Goal: Transaction & Acquisition: Obtain resource

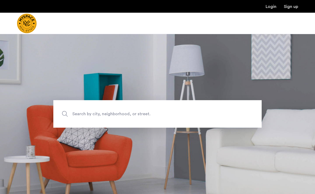
click at [162, 112] on span "Search by city, neighborhood, or street." at bounding box center [145, 113] width 146 height 7
click at [162, 112] on input "Search by city, neighborhood, or street." at bounding box center [157, 113] width 208 height 27
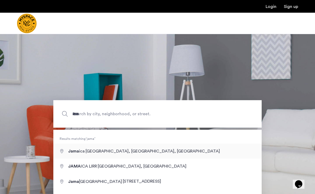
type input "**********"
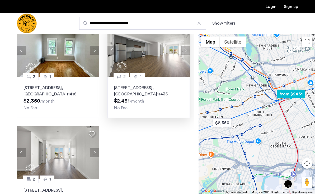
click at [188, 48] on button "Next apartment" at bounding box center [185, 50] width 9 height 9
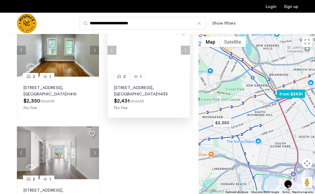
click at [115, 48] on button "Previous apartment" at bounding box center [111, 50] width 9 height 9
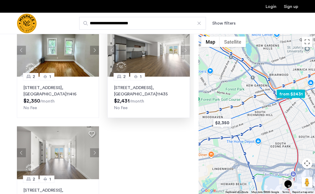
click at [184, 51] on button "Next apartment" at bounding box center [185, 50] width 9 height 9
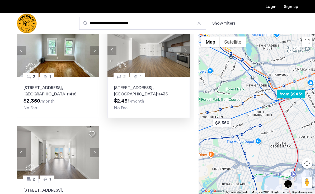
click at [184, 51] on button "Next apartment" at bounding box center [185, 50] width 9 height 9
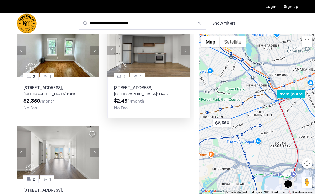
click at [184, 51] on button "Next apartment" at bounding box center [185, 50] width 9 height 9
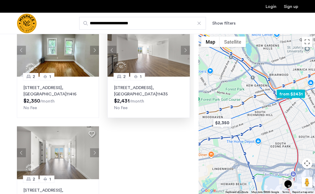
click at [184, 51] on button "Next apartment" at bounding box center [185, 50] width 9 height 9
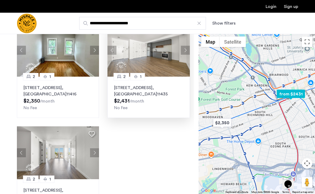
click at [184, 51] on button "Next apartment" at bounding box center [185, 50] width 9 height 9
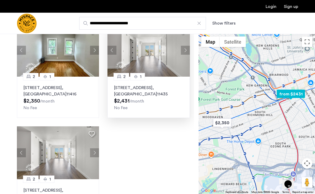
click at [184, 51] on button "Next apartment" at bounding box center [185, 50] width 9 height 9
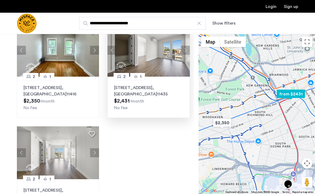
click at [184, 51] on button "Next apartment" at bounding box center [185, 50] width 9 height 9
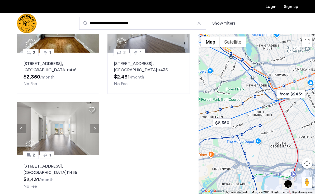
scroll to position [25, 0]
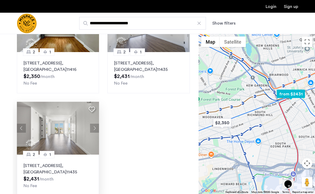
click at [95, 127] on button "Next apartment" at bounding box center [94, 128] width 9 height 9
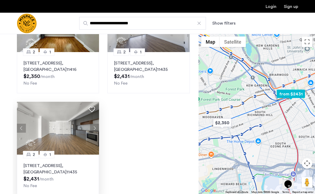
click at [20, 131] on button "Previous apartment" at bounding box center [21, 128] width 9 height 9
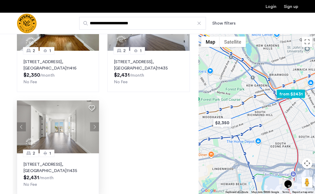
scroll to position [26, 0]
click at [65, 131] on img at bounding box center [58, 126] width 82 height 53
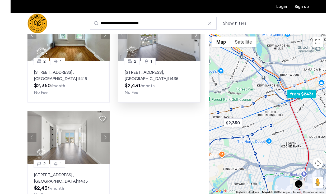
scroll to position [4, 0]
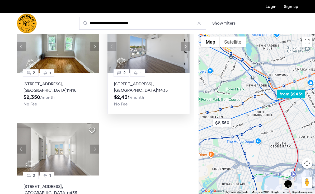
click at [156, 55] on img at bounding box center [148, 46] width 82 height 53
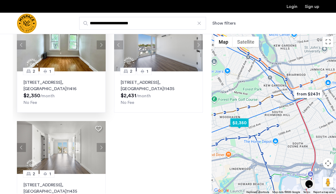
scroll to position [0, 0]
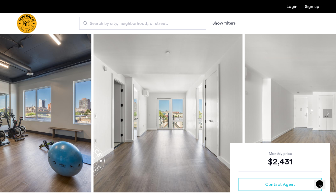
click at [315, 112] on button "Next apartment" at bounding box center [327, 113] width 9 height 9
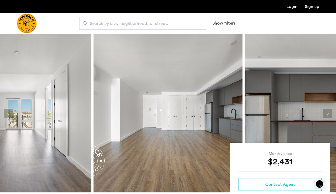
click at [315, 112] on button "Next apartment" at bounding box center [327, 113] width 9 height 9
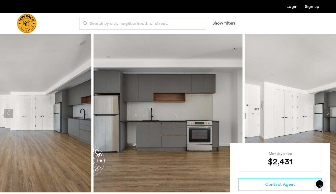
click at [315, 112] on button "Next apartment" at bounding box center [327, 113] width 9 height 9
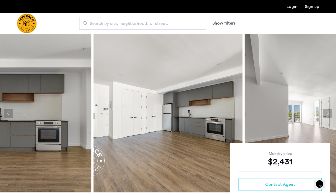
click at [315, 112] on button "Next apartment" at bounding box center [327, 113] width 9 height 9
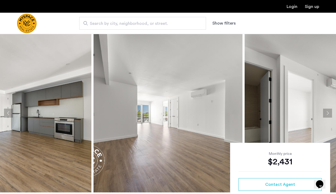
click at [315, 112] on button "Next apartment" at bounding box center [327, 113] width 9 height 9
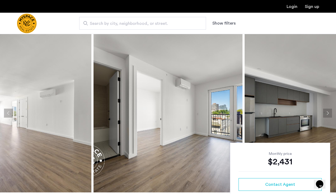
click at [315, 112] on button "Next apartment" at bounding box center [327, 113] width 9 height 9
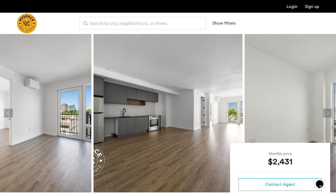
click at [315, 112] on button "Next apartment" at bounding box center [327, 113] width 9 height 9
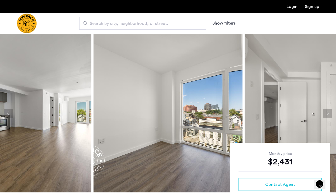
click at [315, 112] on button "Next apartment" at bounding box center [327, 113] width 9 height 9
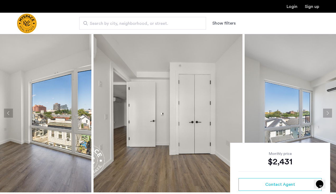
click at [315, 112] on button "Next apartment" at bounding box center [327, 113] width 9 height 9
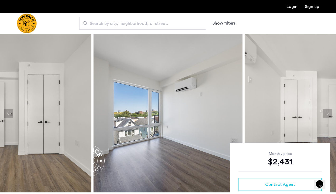
click at [315, 112] on button "Next apartment" at bounding box center [327, 113] width 9 height 9
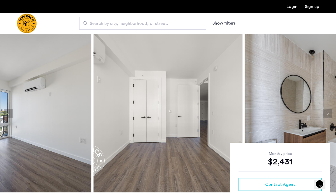
click at [315, 112] on button "Next apartment" at bounding box center [327, 113] width 9 height 9
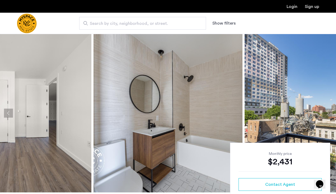
click at [315, 112] on button "Next apartment" at bounding box center [327, 113] width 9 height 9
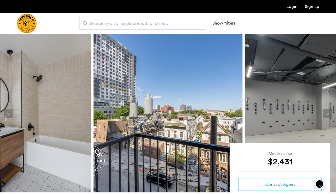
click at [315, 112] on button "Next apartment" at bounding box center [327, 113] width 9 height 9
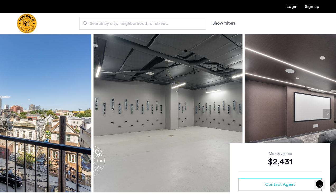
click at [315, 112] on button "Next apartment" at bounding box center [327, 113] width 9 height 9
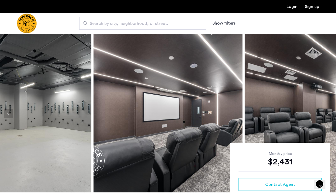
click at [315, 112] on button "Next apartment" at bounding box center [327, 113] width 9 height 9
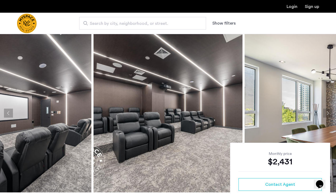
click at [315, 110] on button "Next apartment" at bounding box center [327, 113] width 9 height 9
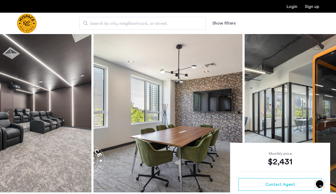
click at [315, 110] on button "Next apartment" at bounding box center [327, 113] width 9 height 9
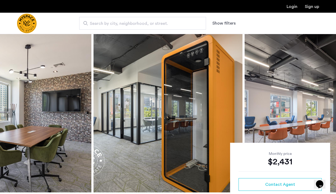
click at [315, 110] on button "Next apartment" at bounding box center [327, 113] width 9 height 9
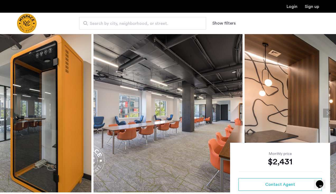
click at [315, 110] on button "Next apartment" at bounding box center [327, 113] width 9 height 9
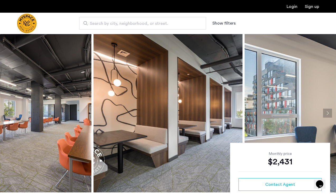
click at [315, 110] on button "Next apartment" at bounding box center [327, 113] width 9 height 9
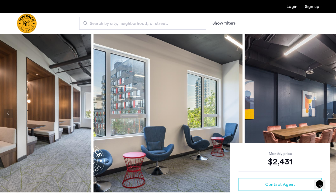
click at [315, 110] on button "Next apartment" at bounding box center [327, 113] width 9 height 9
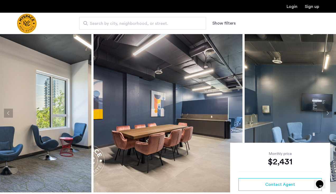
click at [315, 110] on button "Next apartment" at bounding box center [327, 113] width 9 height 9
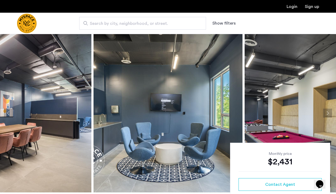
click at [315, 110] on button "Next apartment" at bounding box center [327, 113] width 9 height 9
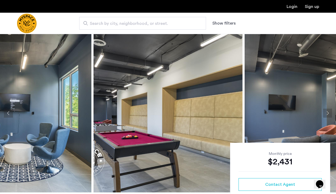
click at [315, 110] on button "Next apartment" at bounding box center [327, 113] width 9 height 9
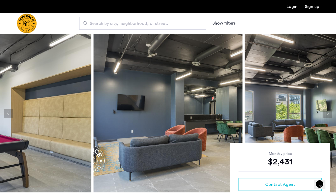
click at [315, 110] on button "Next apartment" at bounding box center [327, 113] width 9 height 9
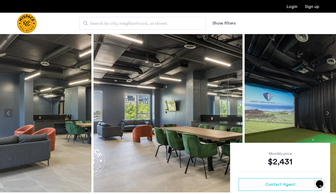
click at [315, 110] on button "Next apartment" at bounding box center [327, 113] width 9 height 9
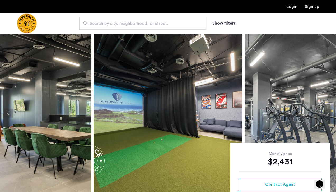
click at [315, 110] on button "Next apartment" at bounding box center [327, 113] width 9 height 9
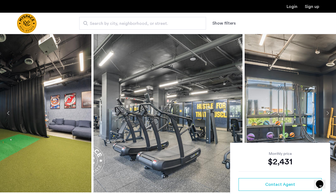
click at [315, 110] on button "Next apartment" at bounding box center [327, 113] width 9 height 9
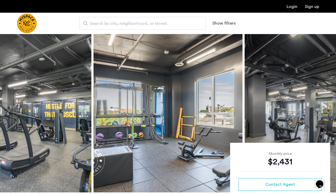
click at [315, 110] on button "Next apartment" at bounding box center [327, 113] width 9 height 9
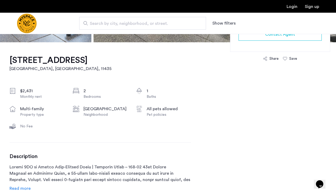
scroll to position [147, 0]
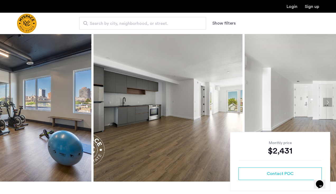
scroll to position [11, 0]
click at [68, 120] on img at bounding box center [16, 102] width 149 height 158
click at [315, 101] on button "Next apartment" at bounding box center [327, 101] width 9 height 9
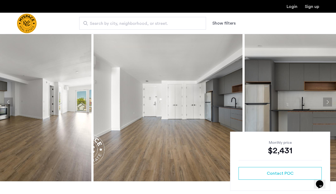
click at [315, 101] on button "Next apartment" at bounding box center [327, 101] width 9 height 9
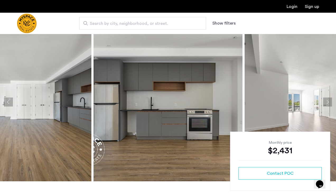
click at [315, 101] on button "Next apartment" at bounding box center [327, 101] width 9 height 9
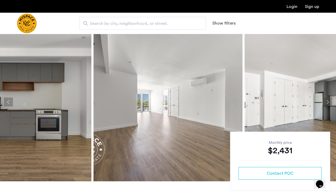
click at [315, 101] on button "Next apartment" at bounding box center [327, 101] width 9 height 9
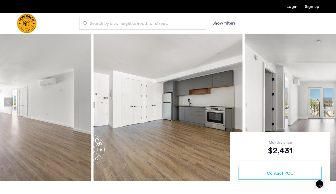
click at [315, 101] on button "Next apartment" at bounding box center [327, 101] width 9 height 9
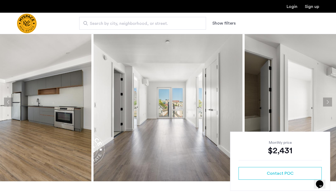
click at [315, 101] on button "Next apartment" at bounding box center [327, 101] width 9 height 9
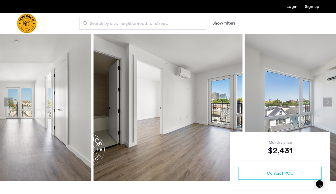
click at [315, 101] on button "Next apartment" at bounding box center [327, 101] width 9 height 9
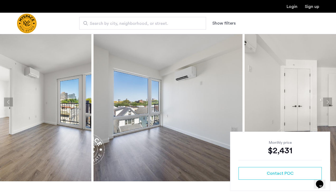
click at [315, 101] on button "Next apartment" at bounding box center [327, 101] width 9 height 9
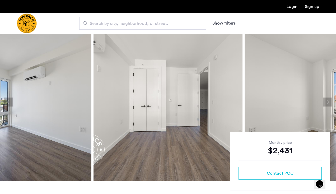
click at [315, 101] on button "Next apartment" at bounding box center [327, 101] width 9 height 9
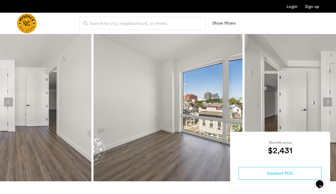
click at [315, 101] on button "Next apartment" at bounding box center [327, 101] width 9 height 9
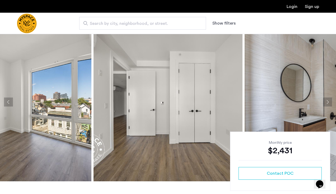
click at [315, 101] on button "Next apartment" at bounding box center [327, 101] width 9 height 9
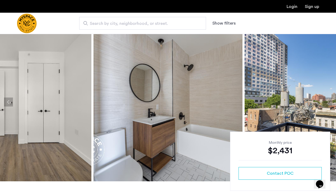
click at [315, 101] on button "Next apartment" at bounding box center [327, 101] width 9 height 9
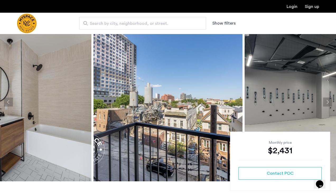
click at [315, 101] on button "Next apartment" at bounding box center [327, 101] width 9 height 9
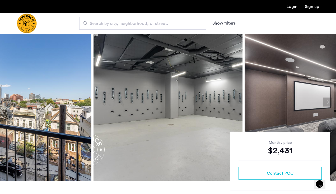
click at [315, 101] on button "Next apartment" at bounding box center [327, 101] width 9 height 9
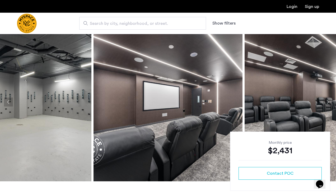
click at [315, 101] on button "Next apartment" at bounding box center [327, 101] width 9 height 9
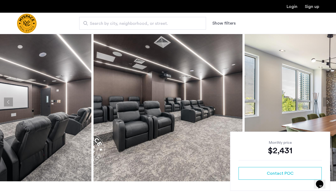
click at [315, 101] on button "Next apartment" at bounding box center [327, 101] width 9 height 9
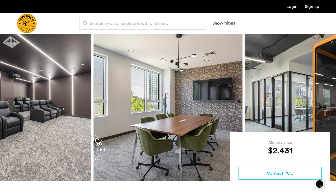
click at [315, 101] on button "Next apartment" at bounding box center [327, 101] width 9 height 9
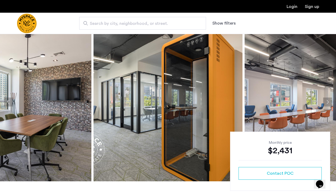
click at [315, 104] on button "Next apartment" at bounding box center [327, 101] width 9 height 9
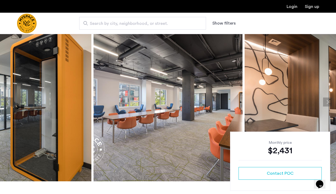
scroll to position [141, 0]
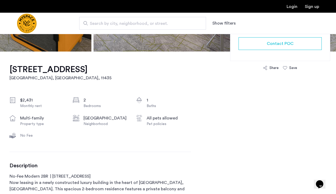
drag, startPoint x: 10, startPoint y: 69, endPoint x: 28, endPoint y: 69, distance: 18.0
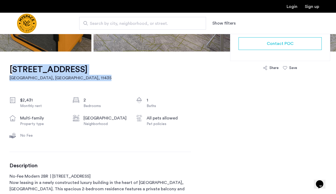
drag, startPoint x: 123, startPoint y: 69, endPoint x: 6, endPoint y: 66, distance: 116.5
copy link "95-08 147th Place, Unit 408 Queens, NY , 11435"
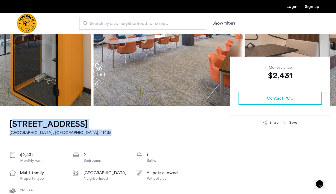
scroll to position [63, 0]
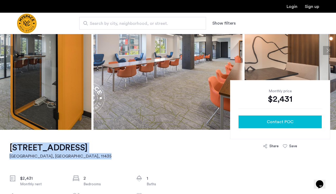
click at [254, 120] on div "Contact POC" at bounding box center [280, 122] width 75 height 6
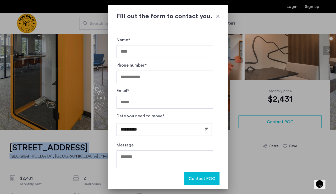
scroll to position [0, 0]
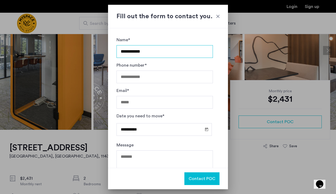
type input "**********"
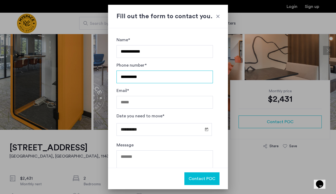
type input "**********"
click at [152, 95] on div "Email*" at bounding box center [164, 99] width 96 height 25
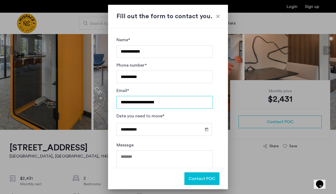
type input "**********"
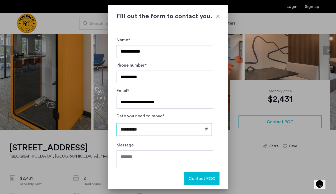
click at [139, 129] on input "**********" at bounding box center [163, 129] width 95 height 13
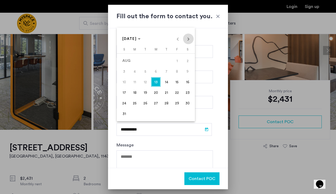
click at [188, 41] on span "Next month" at bounding box center [188, 39] width 11 height 11
click at [178, 40] on span "Previous month" at bounding box center [177, 39] width 11 height 11
click at [122, 112] on span "31" at bounding box center [124, 114] width 10 height 10
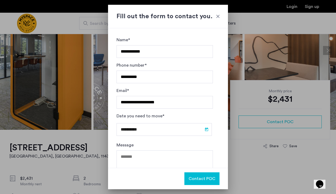
type input "**********"
click at [142, 154] on textarea "Message" at bounding box center [164, 166] width 96 height 32
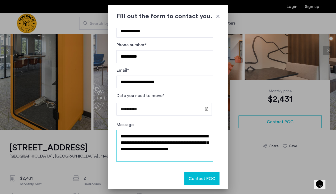
click at [142, 148] on textarea "**********" at bounding box center [164, 146] width 96 height 32
click at [142, 156] on textarea "**********" at bounding box center [164, 146] width 96 height 32
type textarea "**********"
click at [194, 172] on button "Contact POC" at bounding box center [201, 178] width 35 height 13
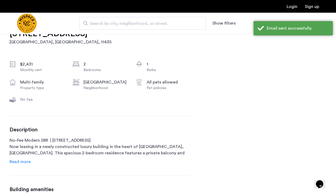
scroll to position [195, 0]
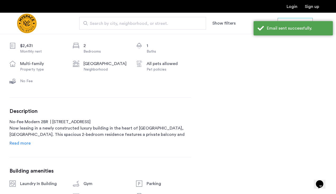
click at [18, 142] on span "Read more" at bounding box center [20, 143] width 21 height 4
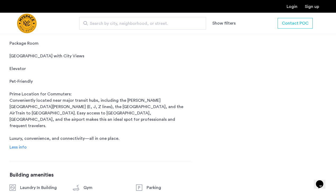
scroll to position [369, 0]
